Goal: Task Accomplishment & Management: Use online tool/utility

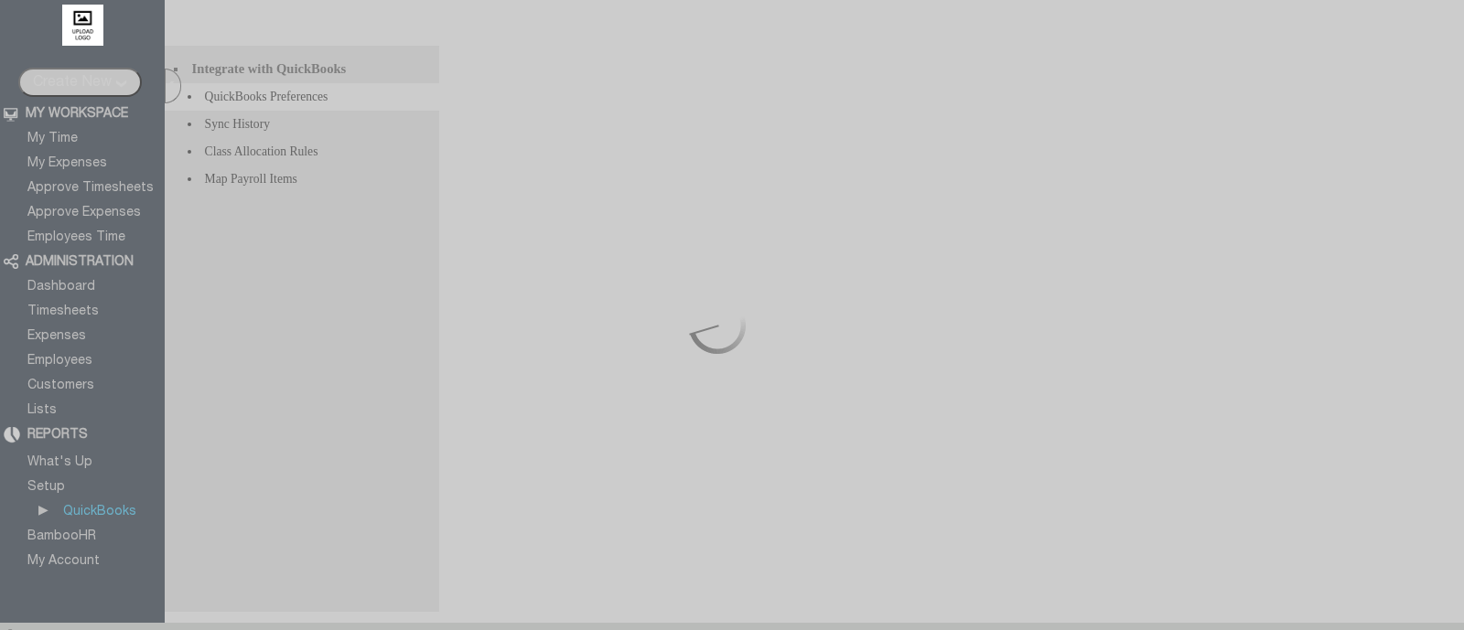
click at [78, 532] on div at bounding box center [732, 315] width 1464 height 630
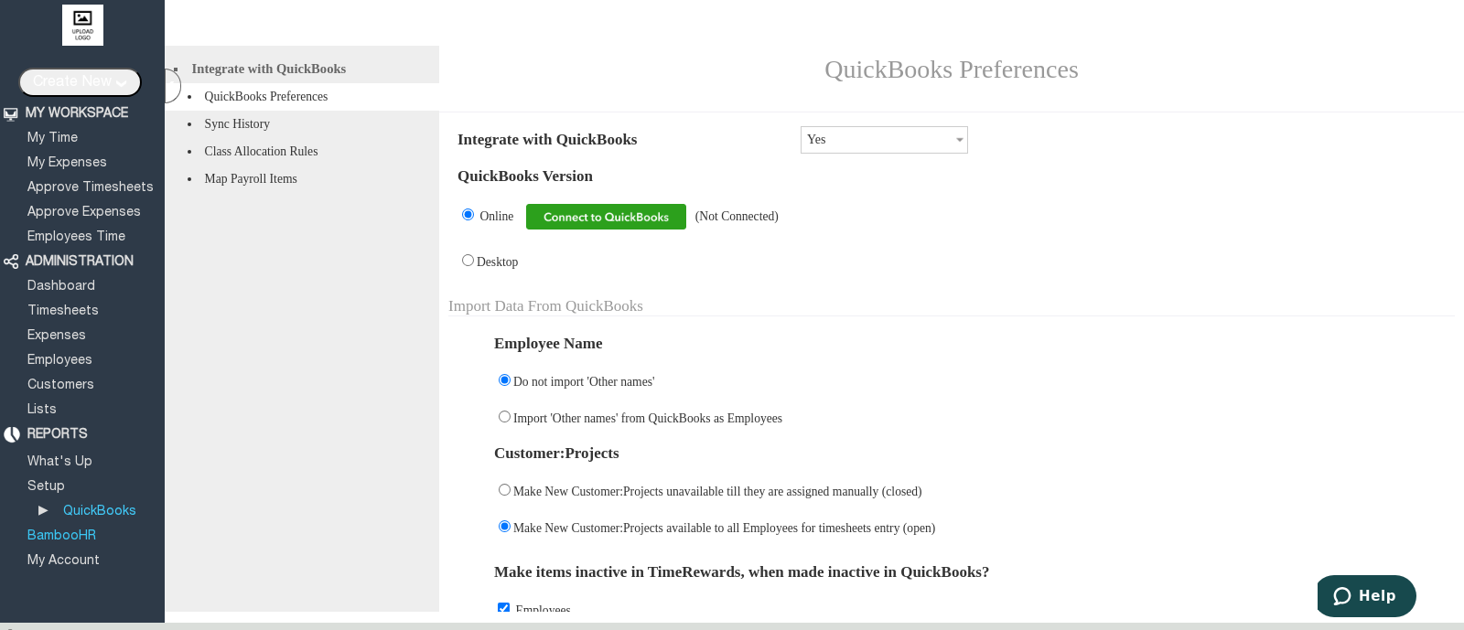
drag, startPoint x: 0, startPoint y: 0, endPoint x: 78, endPoint y: 532, distance: 537.3
click at [78, 532] on link "BambooHR" at bounding box center [62, 537] width 74 height 12
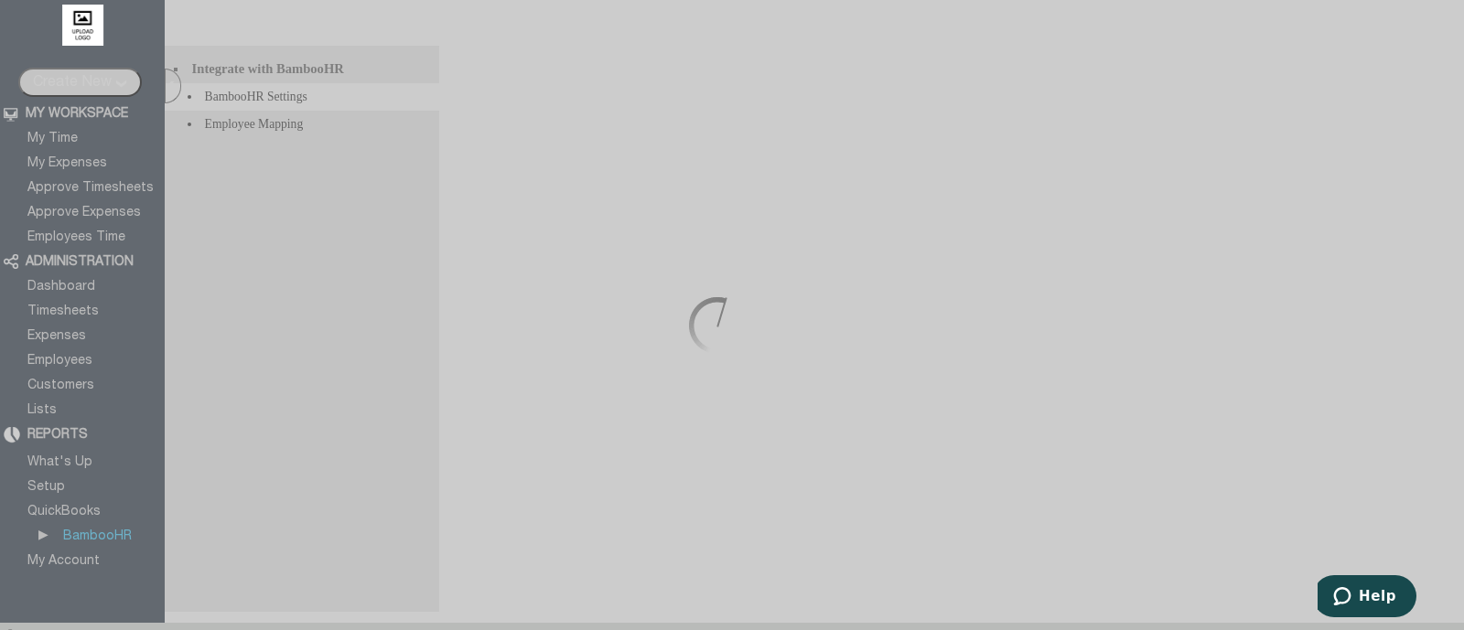
click at [837, 275] on div at bounding box center [732, 315] width 1464 height 630
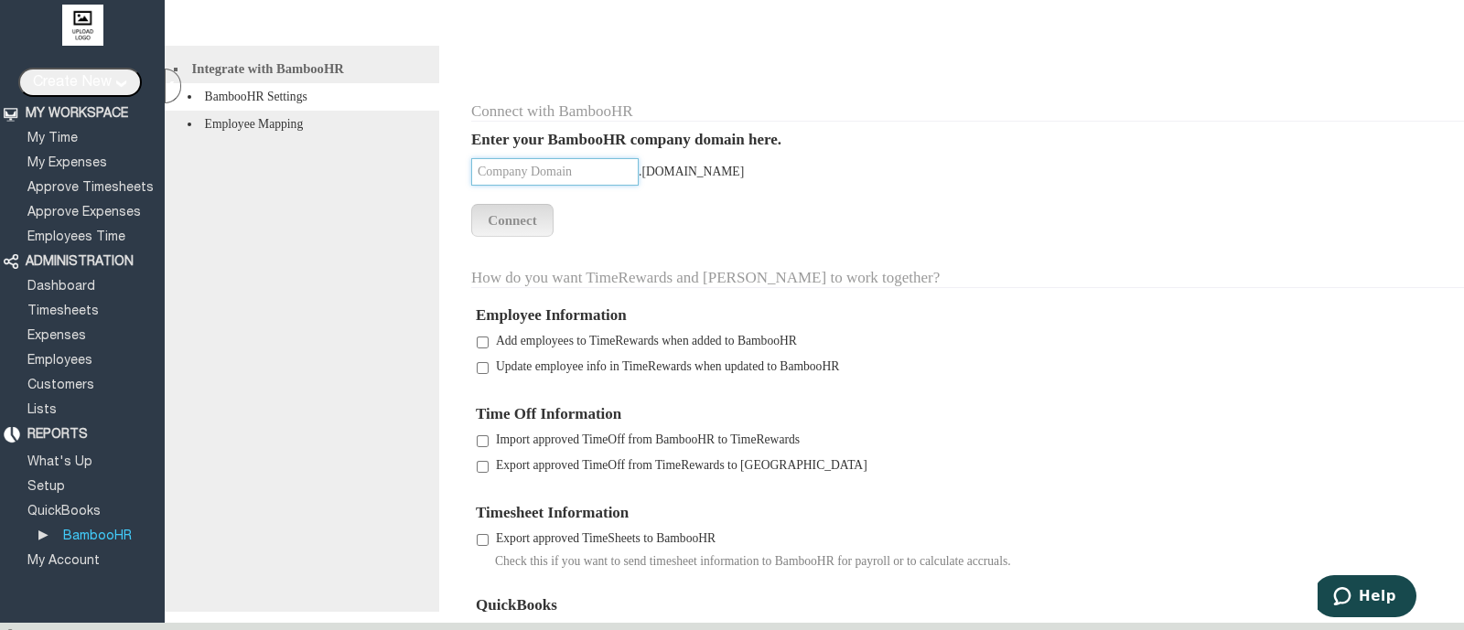
click at [543, 180] on input "text" at bounding box center [554, 171] width 167 height 27
type input "[PERSON_NAME]"
click at [521, 226] on input "Connect" at bounding box center [512, 220] width 82 height 33
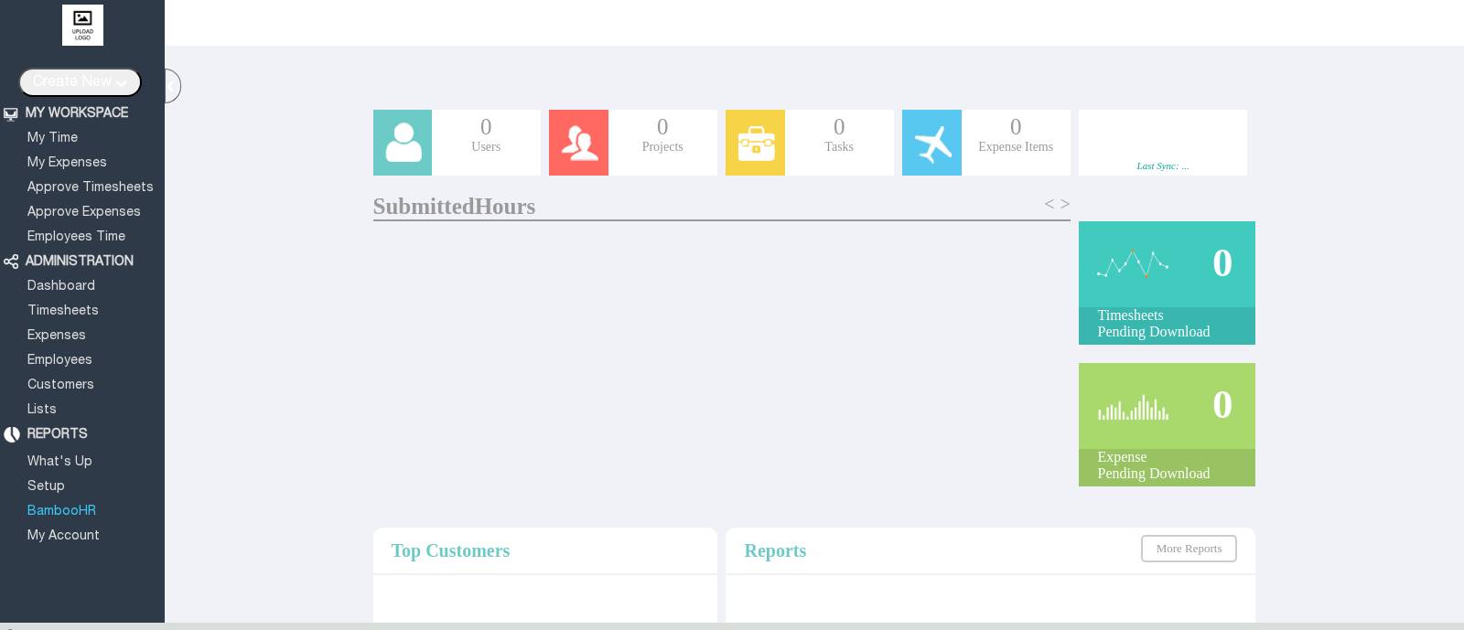
click at [69, 506] on link "BambooHR" at bounding box center [62, 512] width 74 height 12
click at [81, 506] on link "BambooHR" at bounding box center [62, 512] width 74 height 12
